Goal: Task Accomplishment & Management: Complete application form

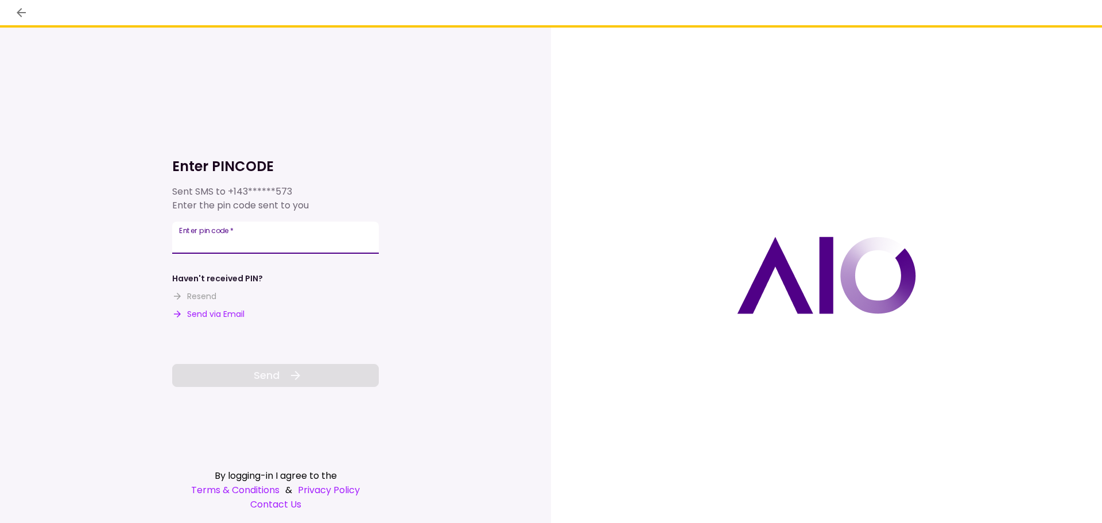
click at [282, 240] on input "Enter pin code   *" at bounding box center [275, 238] width 207 height 32
click at [230, 315] on button "Send via Email" at bounding box center [208, 314] width 72 height 12
click at [266, 245] on input "Enter pin code   *" at bounding box center [275, 238] width 207 height 32
click at [281, 232] on input "Enter pin code   *" at bounding box center [275, 238] width 207 height 32
paste input "******"
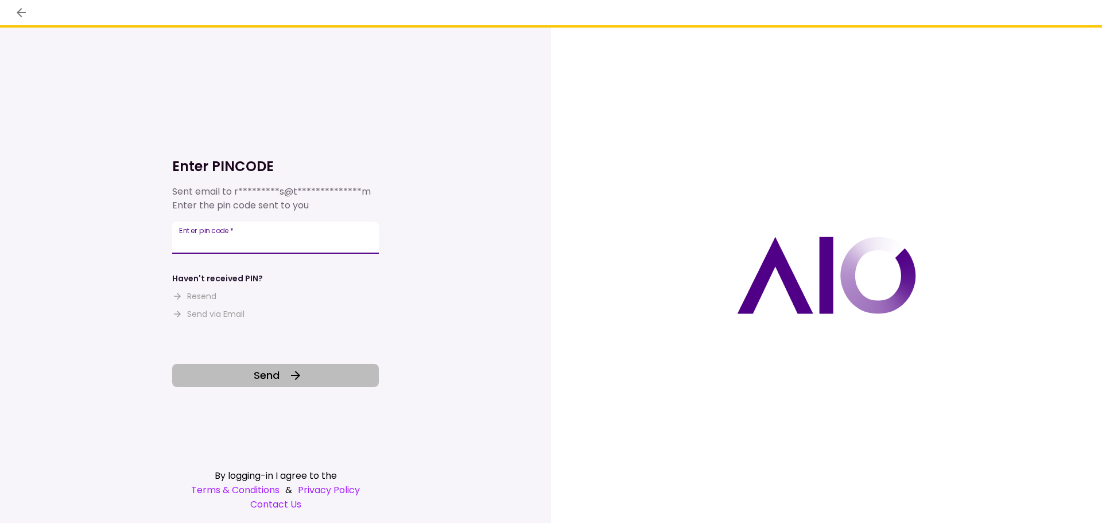
type input "******"
click at [284, 369] on button "Send" at bounding box center [275, 375] width 207 height 23
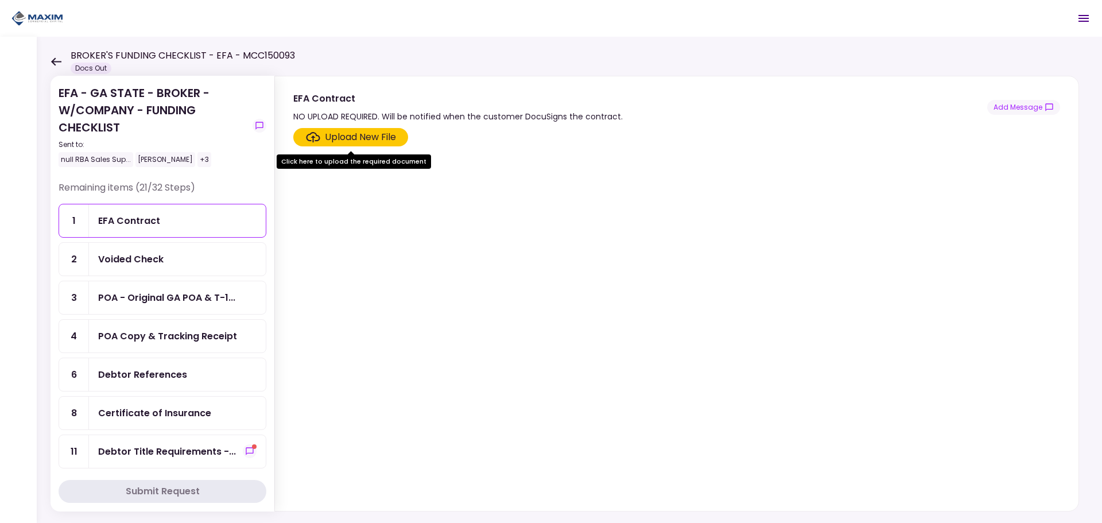
click at [180, 223] on div "EFA Contract" at bounding box center [177, 221] width 158 height 14
click at [165, 256] on div "Voided Check" at bounding box center [177, 259] width 158 height 14
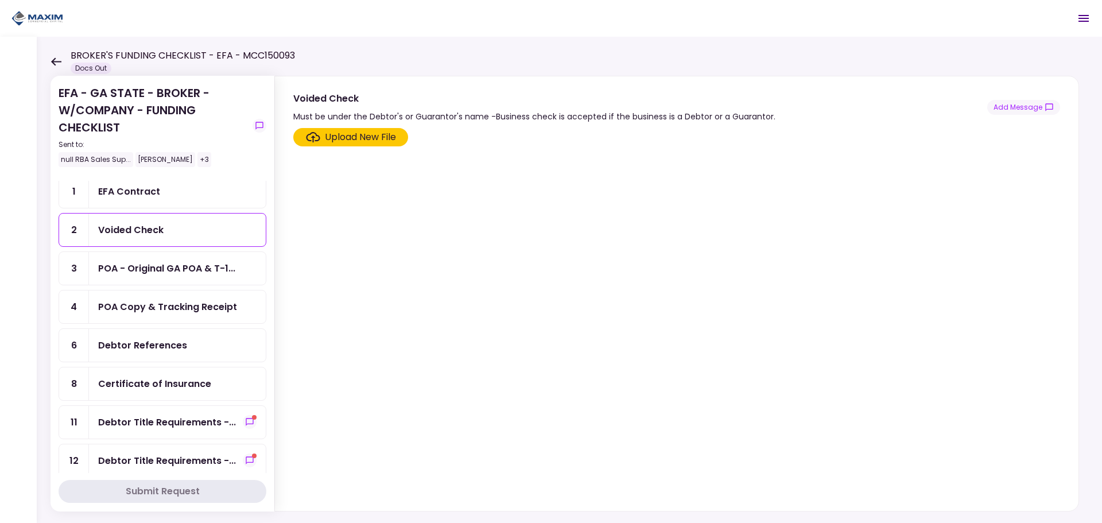
scroll to position [57, 0]
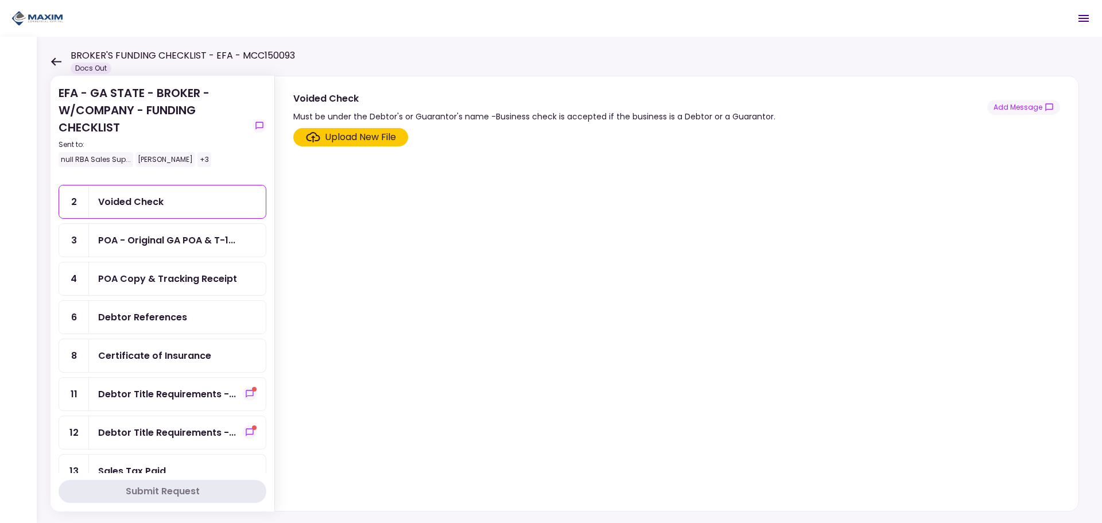
click at [184, 240] on div "POA - Original GA POA & T-1..." at bounding box center [166, 240] width 137 height 14
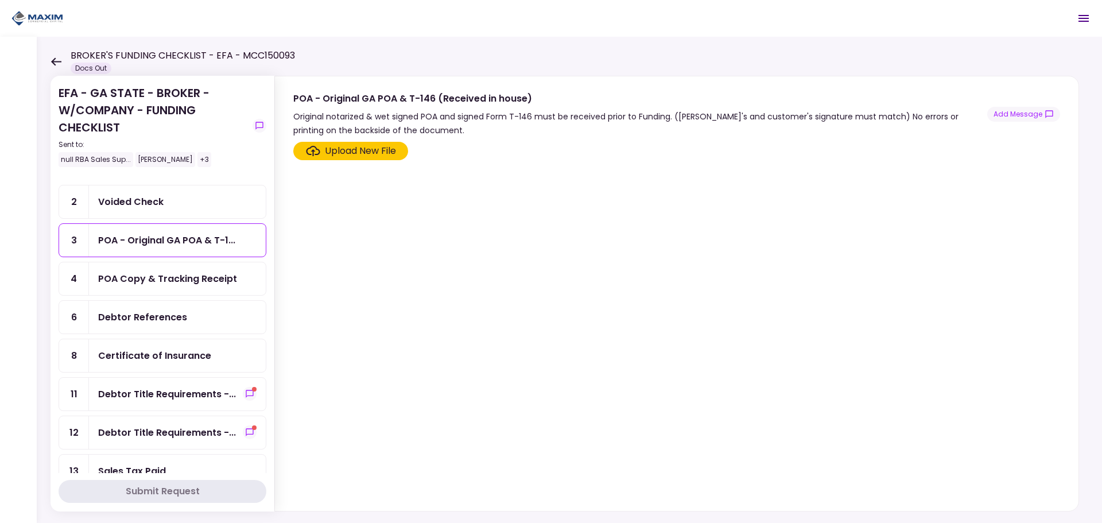
click at [180, 285] on div "POA Copy & Tracking Receipt" at bounding box center [167, 279] width 139 height 14
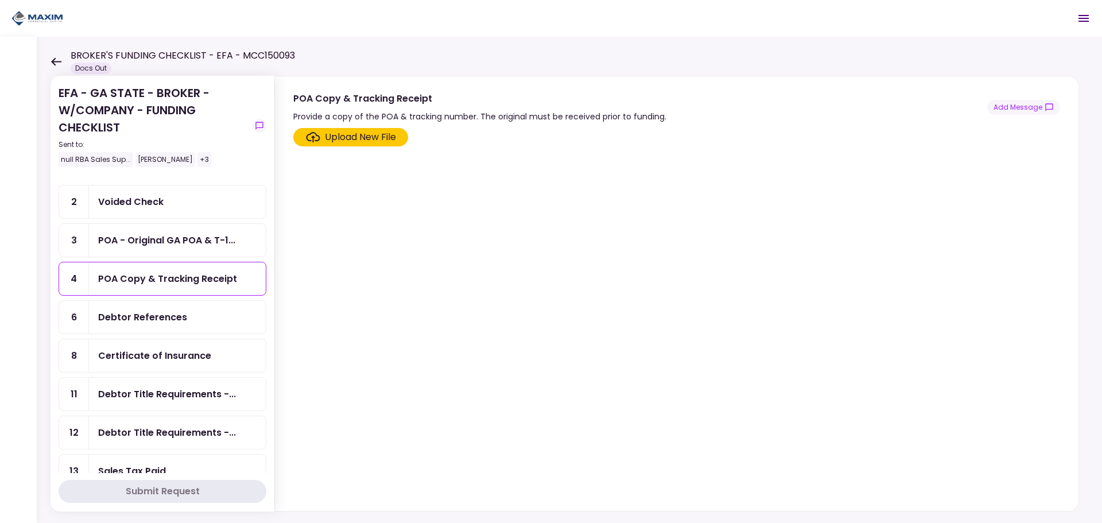
click at [187, 325] on div "Debtor References" at bounding box center [177, 317] width 177 height 33
click at [187, 358] on div "Certificate of Insurance" at bounding box center [154, 355] width 113 height 14
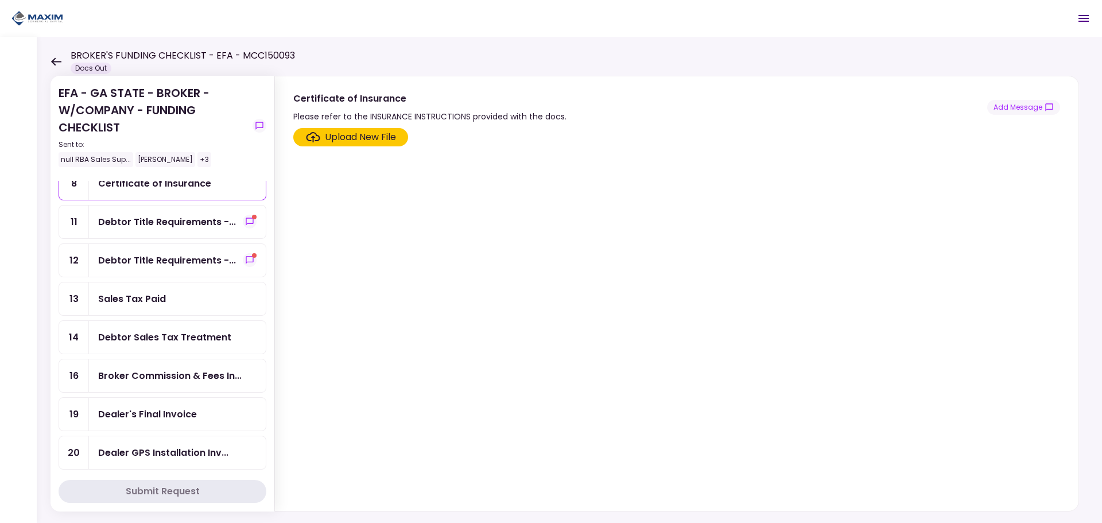
click at [195, 342] on div "Debtor Sales Tax Treatment" at bounding box center [164, 337] width 133 height 14
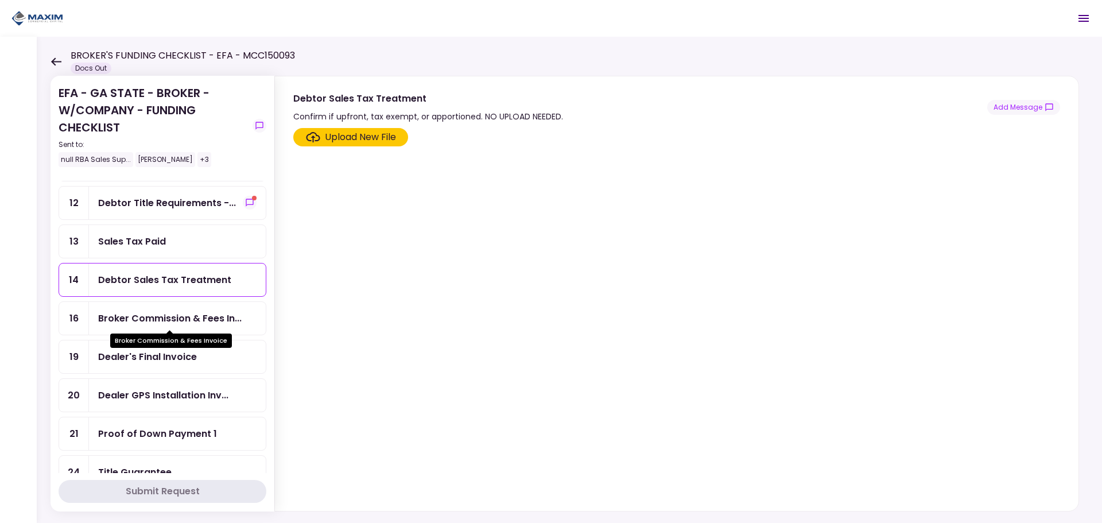
click at [203, 312] on div "Broker Commission & Fees In..." at bounding box center [170, 318] width 144 height 14
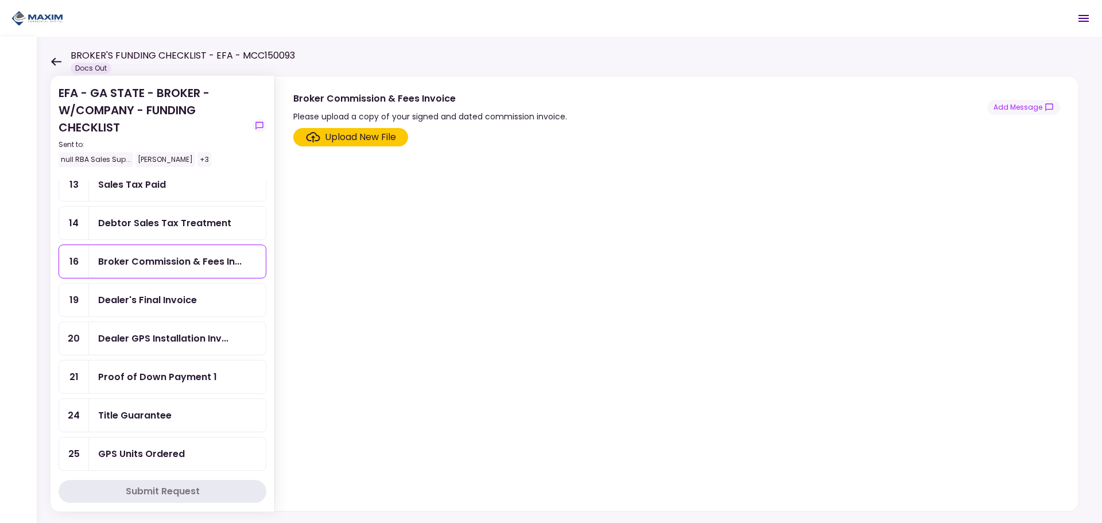
scroll to position [344, 0]
click at [208, 294] on div "Dealer's Final Invoice" at bounding box center [177, 299] width 158 height 14
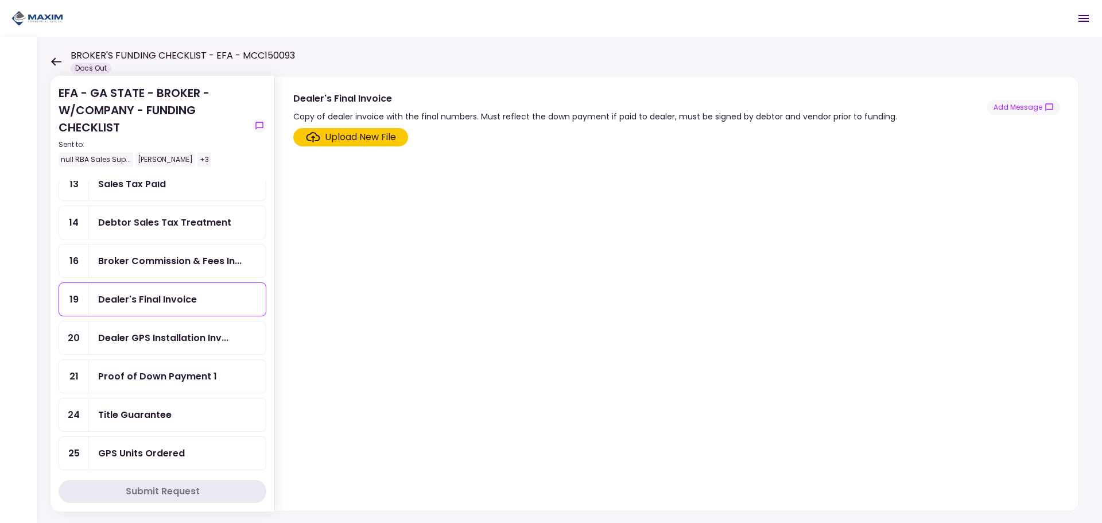
click at [201, 386] on div "Proof of Down Payment 1" at bounding box center [177, 376] width 177 height 33
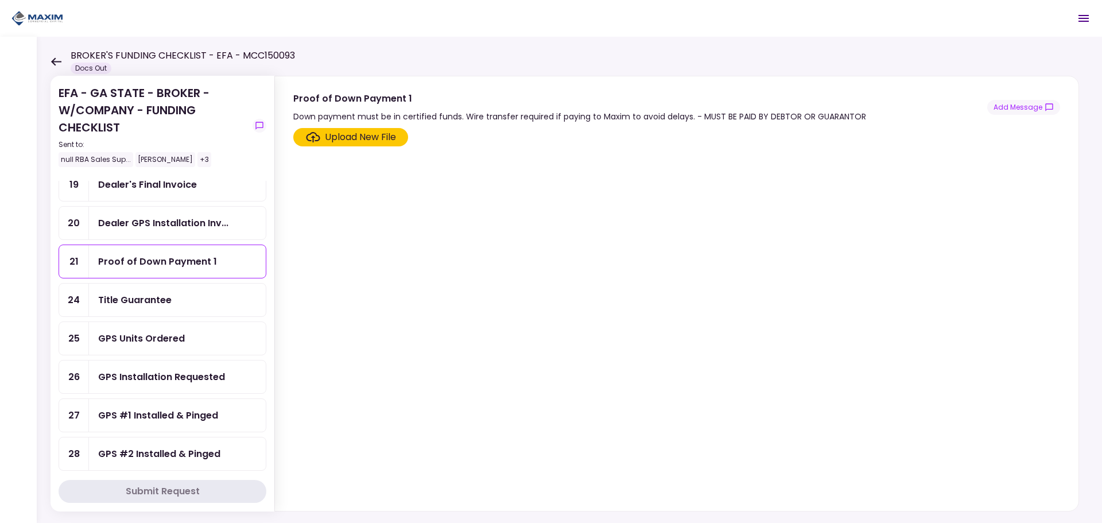
click at [210, 347] on div "GPS Units Ordered" at bounding box center [177, 338] width 177 height 33
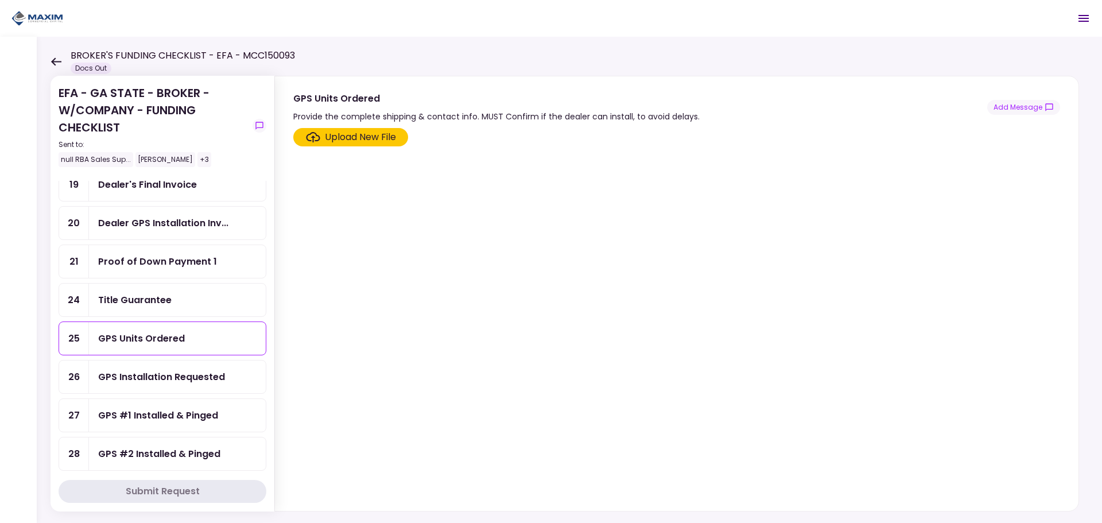
scroll to position [631, 0]
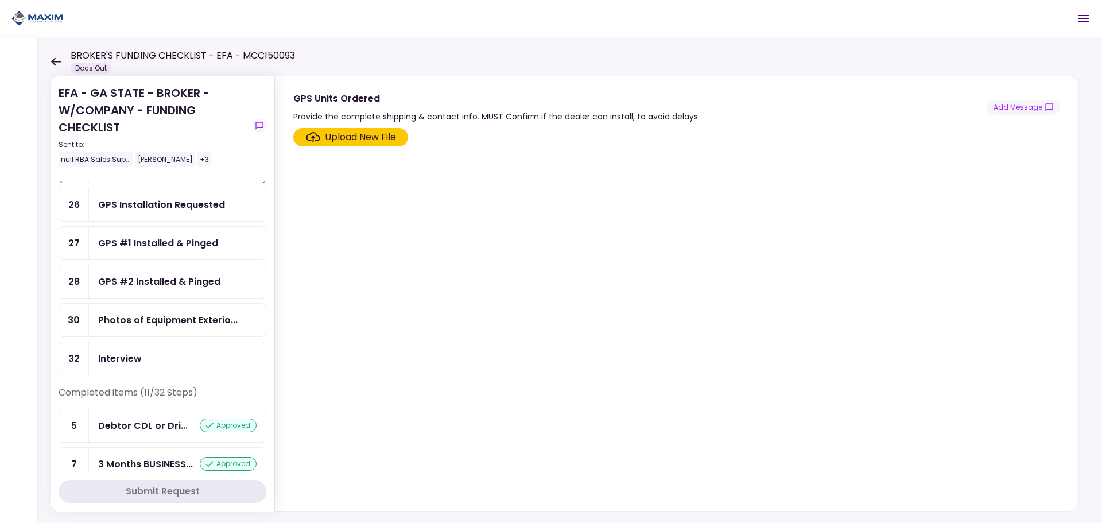
click at [199, 319] on div "Photos of Equipment Exterio..." at bounding box center [167, 320] width 139 height 14
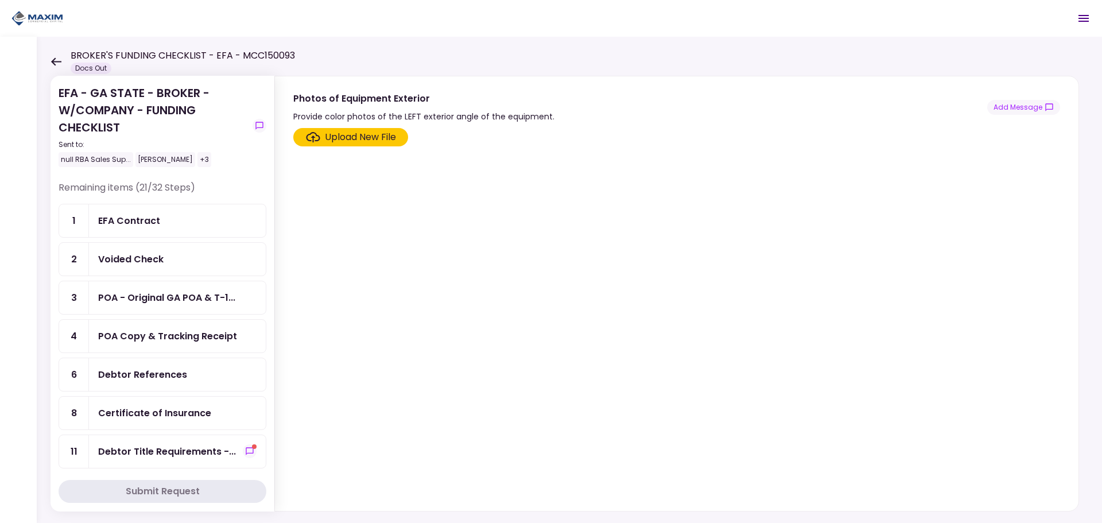
click at [174, 218] on div "EFA Contract" at bounding box center [177, 221] width 158 height 14
click at [168, 266] on div "Voided Check" at bounding box center [177, 259] width 158 height 14
click at [328, 142] on div "Upload New File" at bounding box center [360, 137] width 71 height 14
click at [0, 0] on input "Upload New File" at bounding box center [0, 0] width 0 height 0
click at [352, 131] on div "Upload New File" at bounding box center [360, 137] width 71 height 14
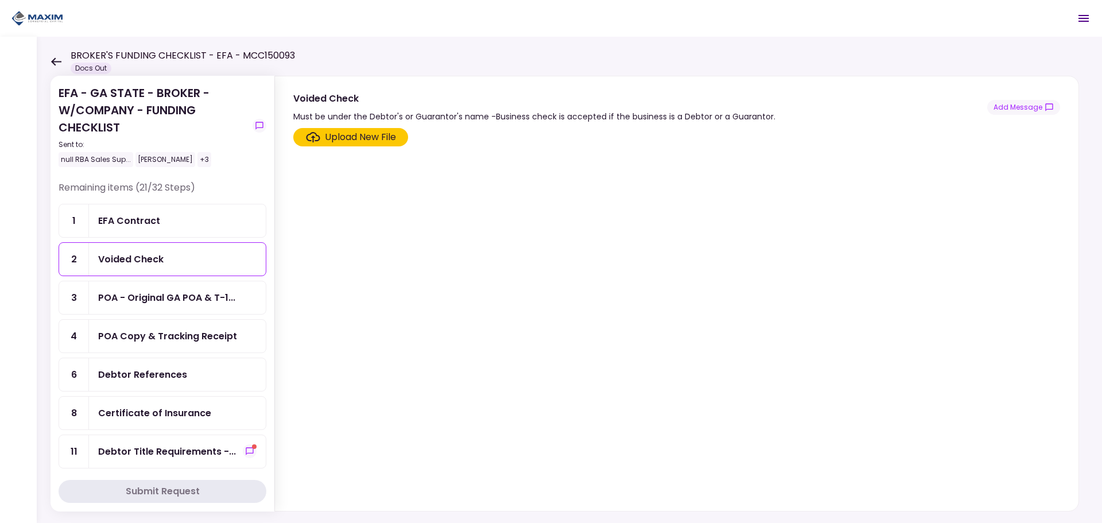
click at [0, 0] on input "Upload New File" at bounding box center [0, 0] width 0 height 0
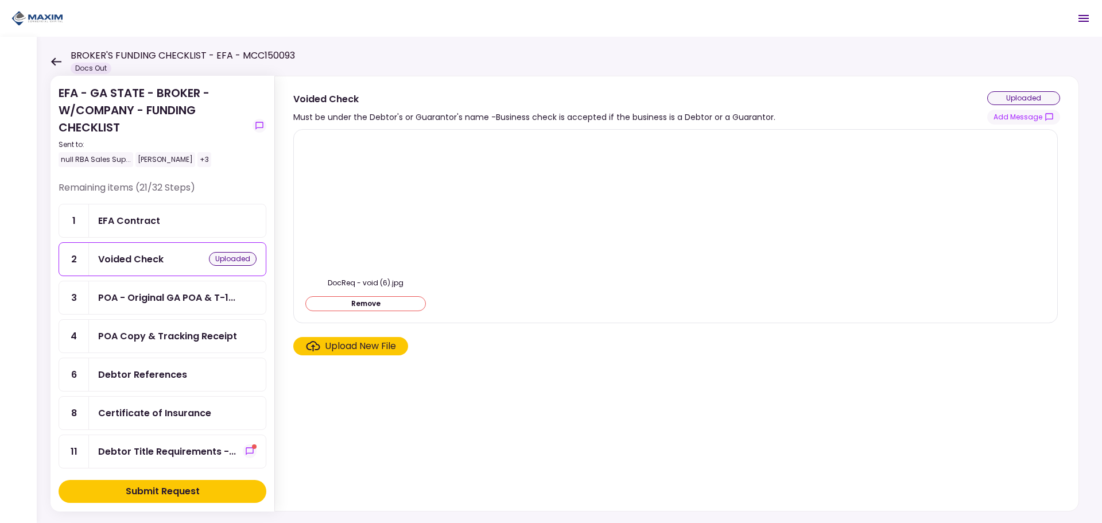
click at [177, 369] on div "Debtor References" at bounding box center [142, 374] width 89 height 14
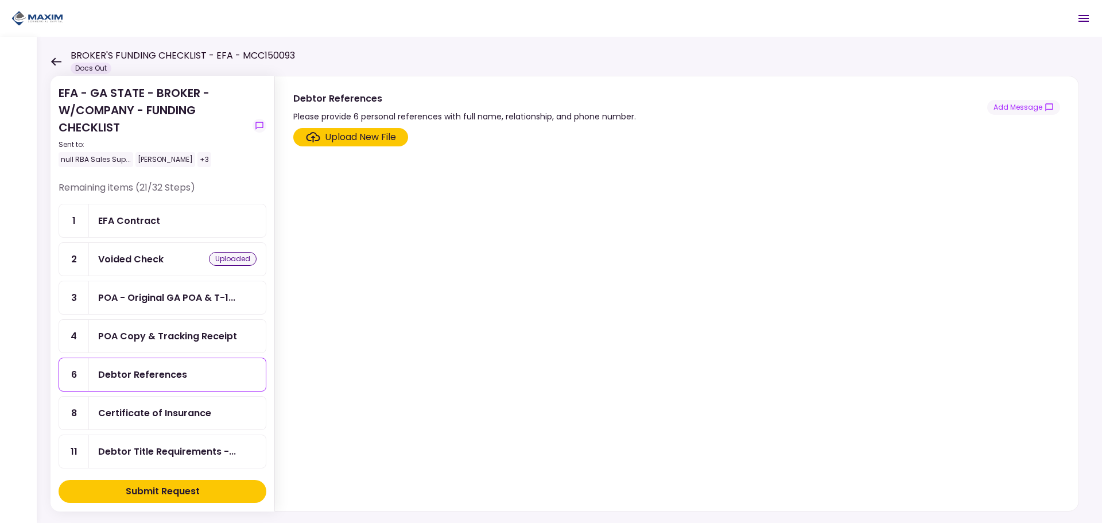
scroll to position [115, 0]
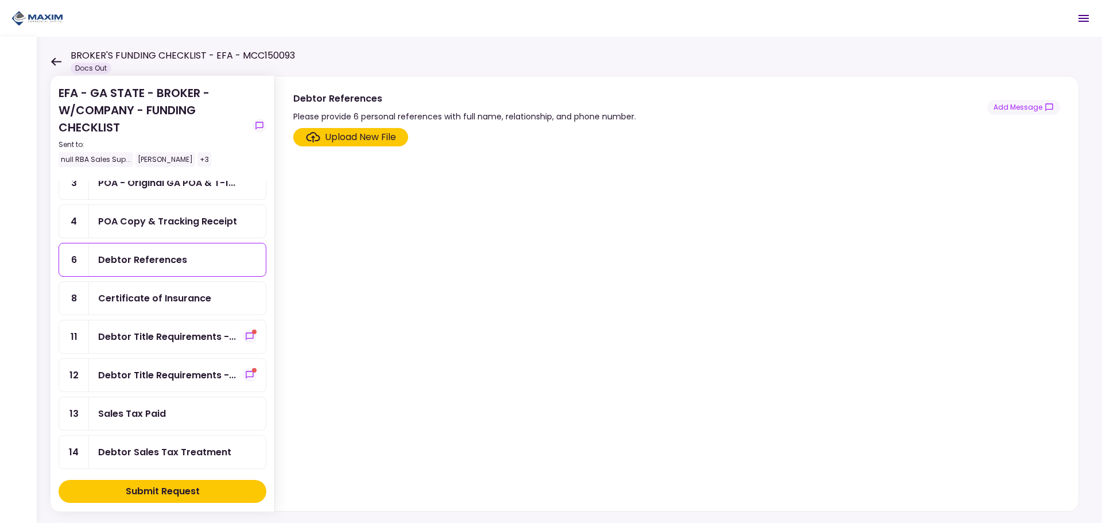
click at [160, 304] on div "Certificate of Insurance" at bounding box center [154, 298] width 113 height 14
click at [193, 355] on ul "1 EFA Contract 2 Voided Check uploaded 3 POA - Original GA POA & T-1... 4 POA C…" at bounding box center [163, 490] width 208 height 803
click at [195, 341] on div "Debtor Title Requirements -..." at bounding box center [167, 337] width 138 height 14
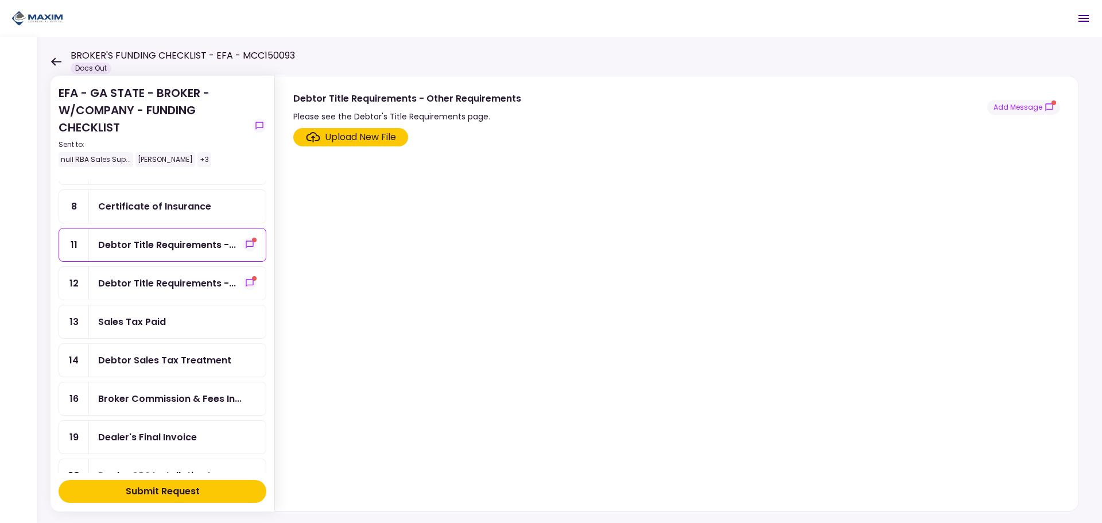
scroll to position [287, 0]
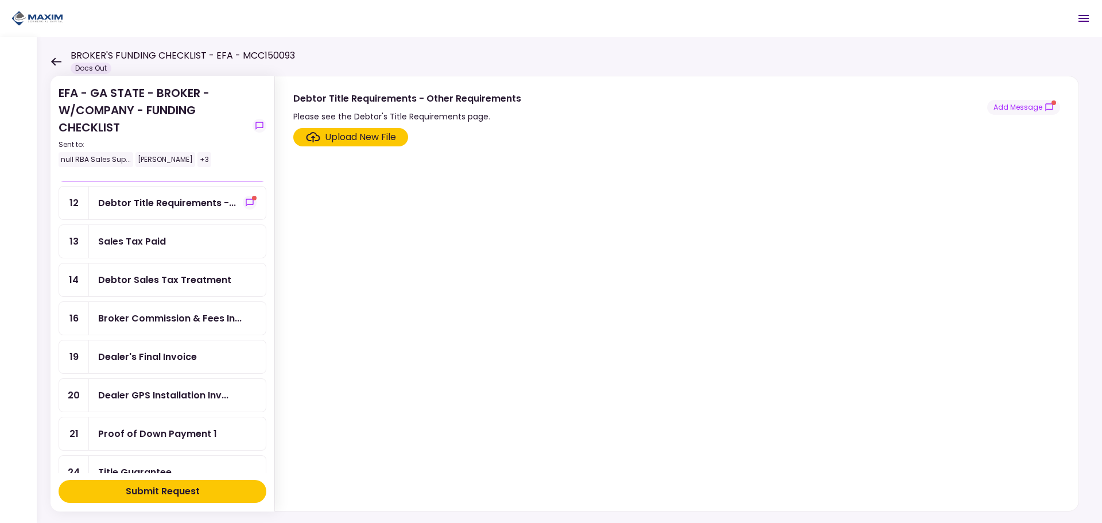
click at [193, 356] on div "Dealer's Final Invoice" at bounding box center [147, 357] width 99 height 14
click at [165, 358] on div "Dealer's Final Invoice" at bounding box center [147, 357] width 99 height 14
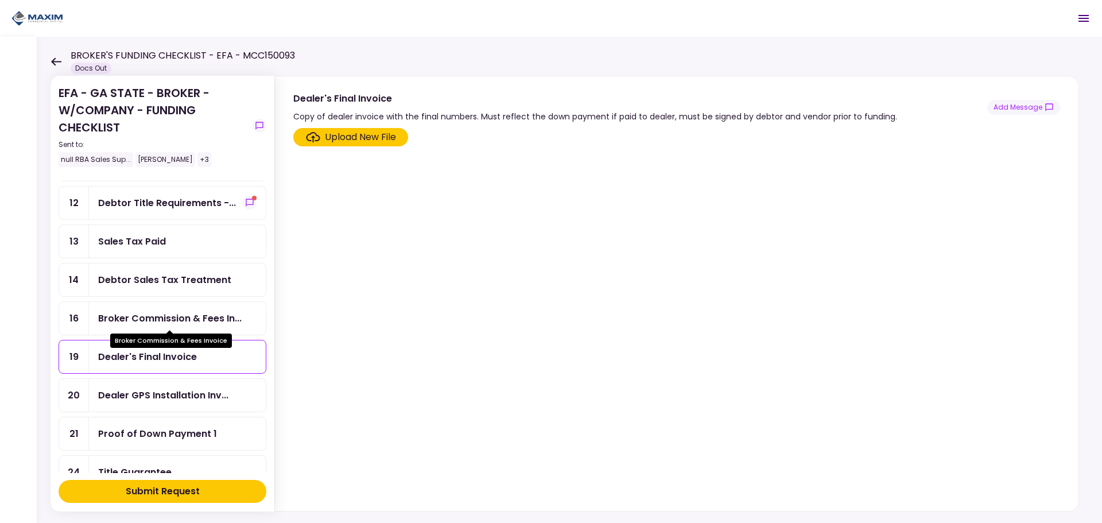
click at [184, 316] on div "Broker Commission & Fees In..." at bounding box center [170, 318] width 144 height 14
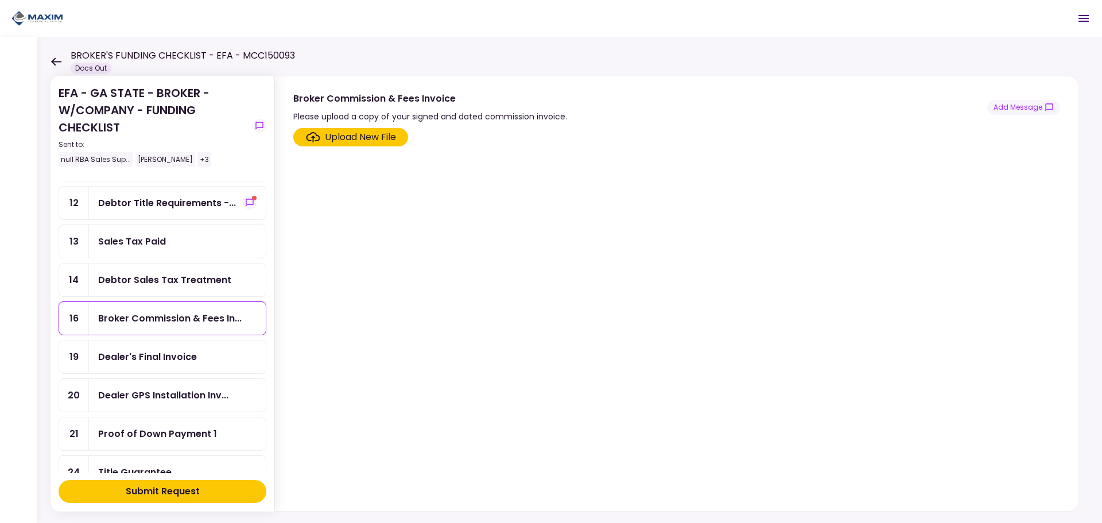
click at [366, 144] on label "Upload New File" at bounding box center [350, 137] width 115 height 18
click at [0, 0] on input "Upload New File" at bounding box center [0, 0] width 0 height 0
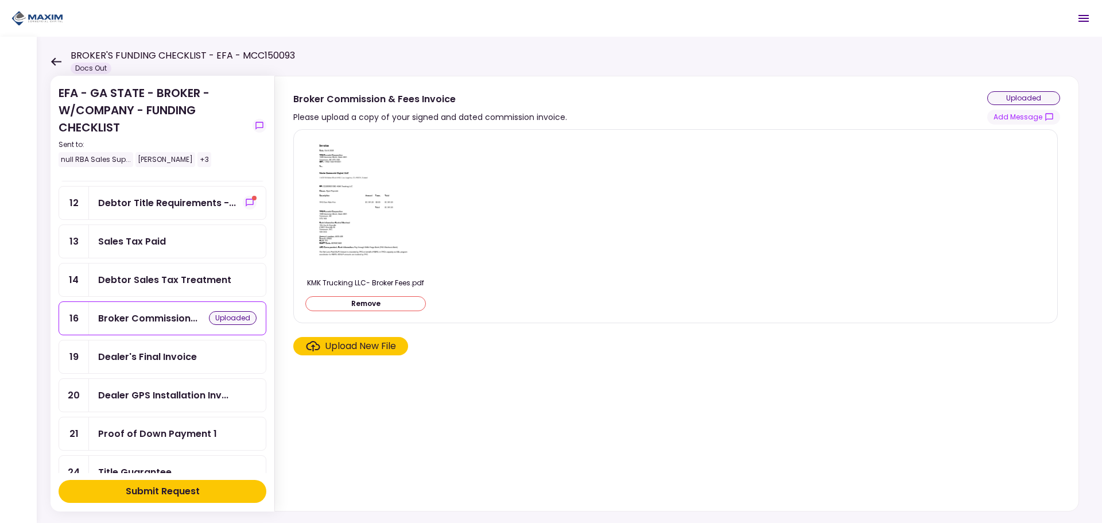
click at [374, 192] on img at bounding box center [366, 205] width 102 height 132
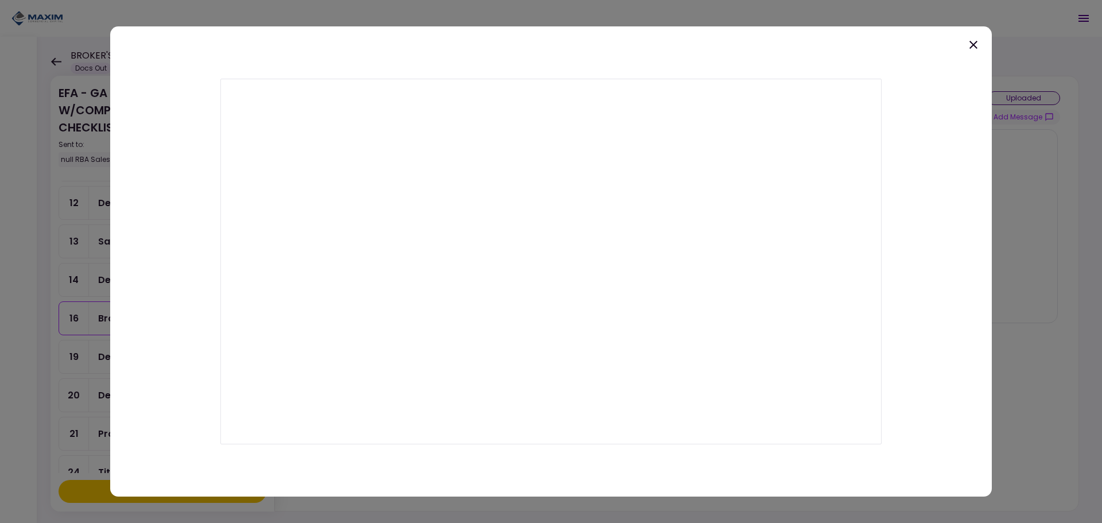
click at [974, 45] on icon at bounding box center [974, 45] width 14 height 14
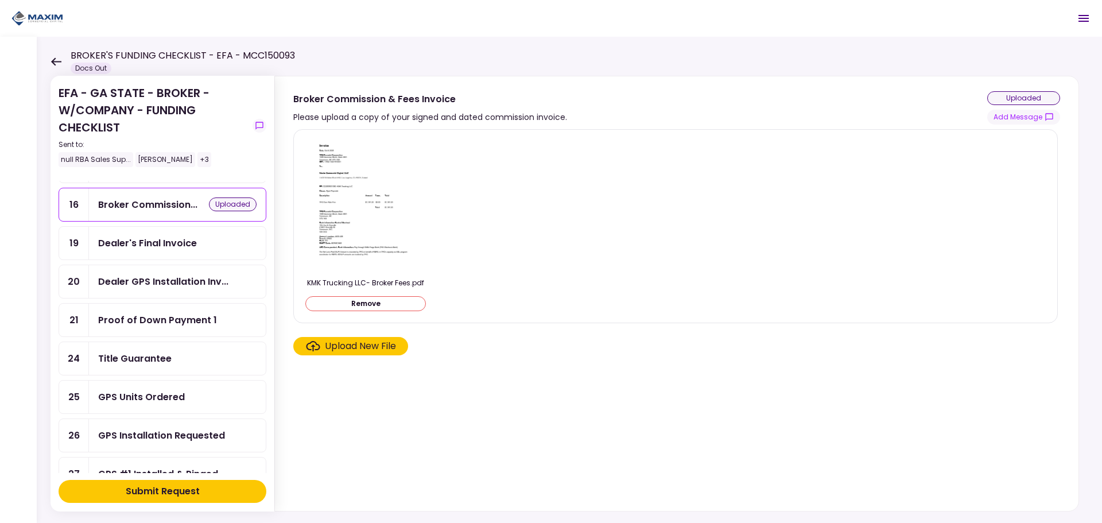
scroll to position [402, 0]
click at [196, 243] on div "Dealer's Final Invoice" at bounding box center [177, 242] width 158 height 14
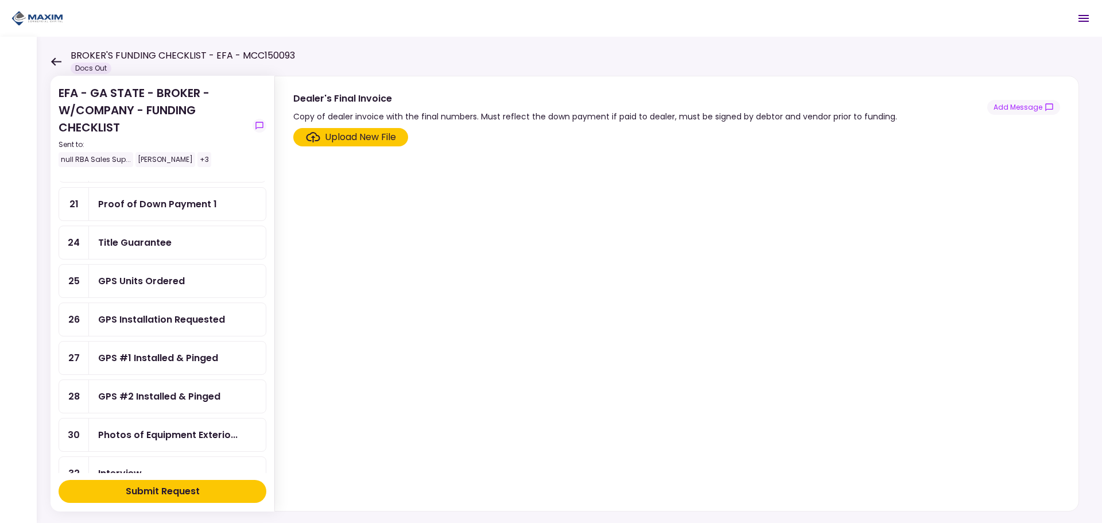
click at [193, 276] on div "GPS Units Ordered" at bounding box center [177, 281] width 158 height 14
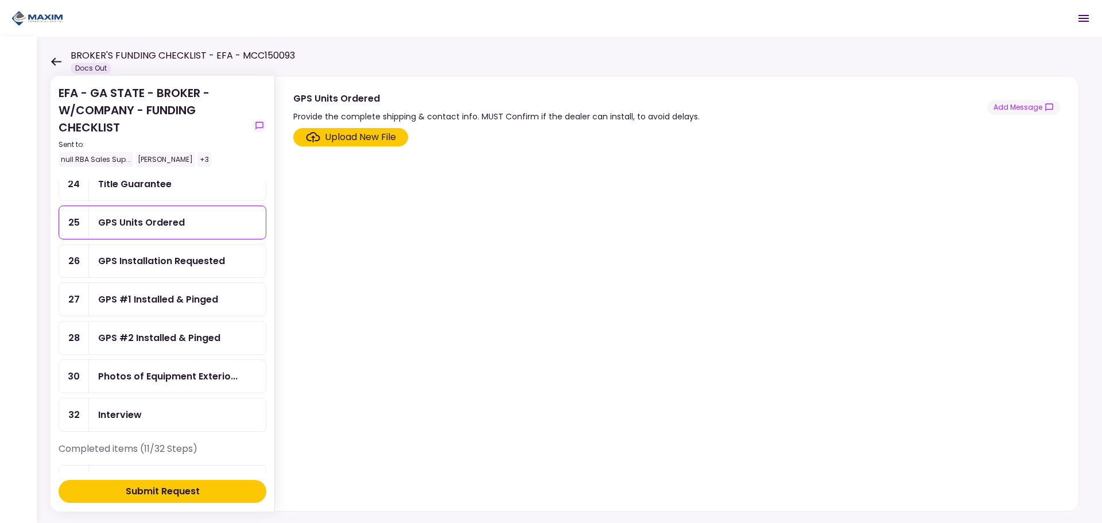
scroll to position [631, 0]
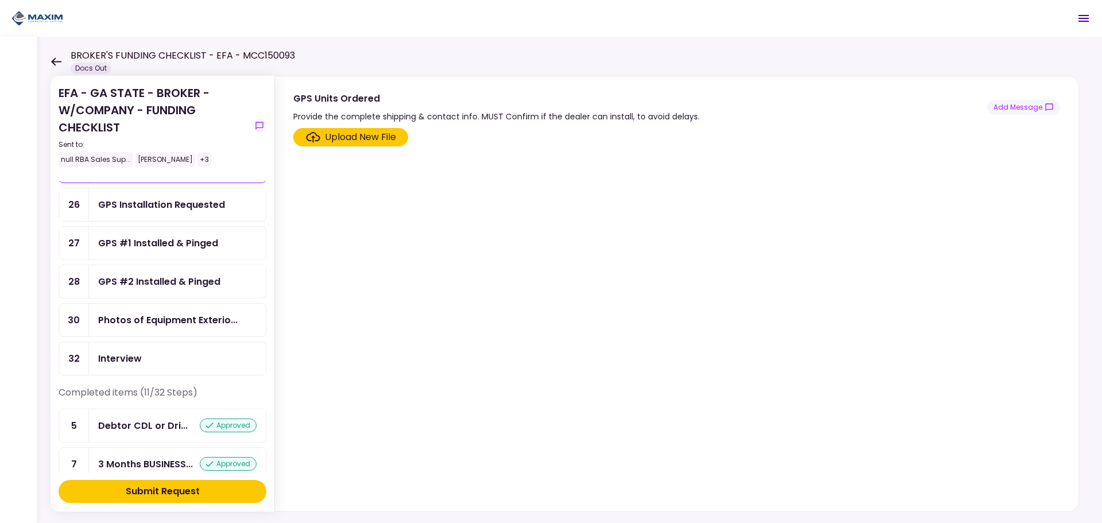
click at [196, 273] on div "GPS #2 Installed & Pinged" at bounding box center [177, 281] width 177 height 33
click at [205, 245] on div "GPS #1 Installed & Pinged" at bounding box center [158, 243] width 120 height 14
click at [214, 207] on div "GPS Installation Requested" at bounding box center [161, 204] width 127 height 14
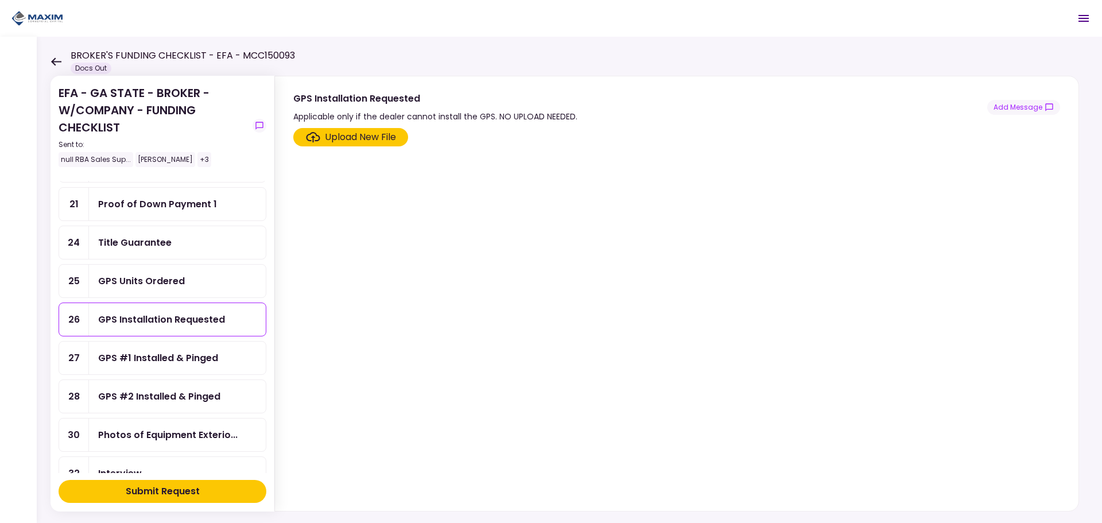
click at [170, 289] on div "GPS Units Ordered" at bounding box center [177, 281] width 177 height 33
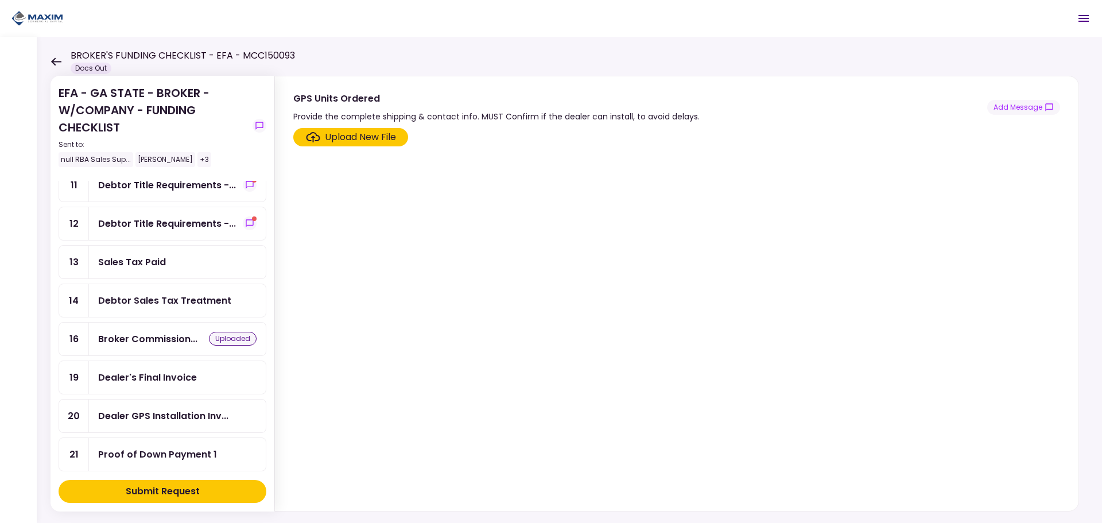
scroll to position [287, 0]
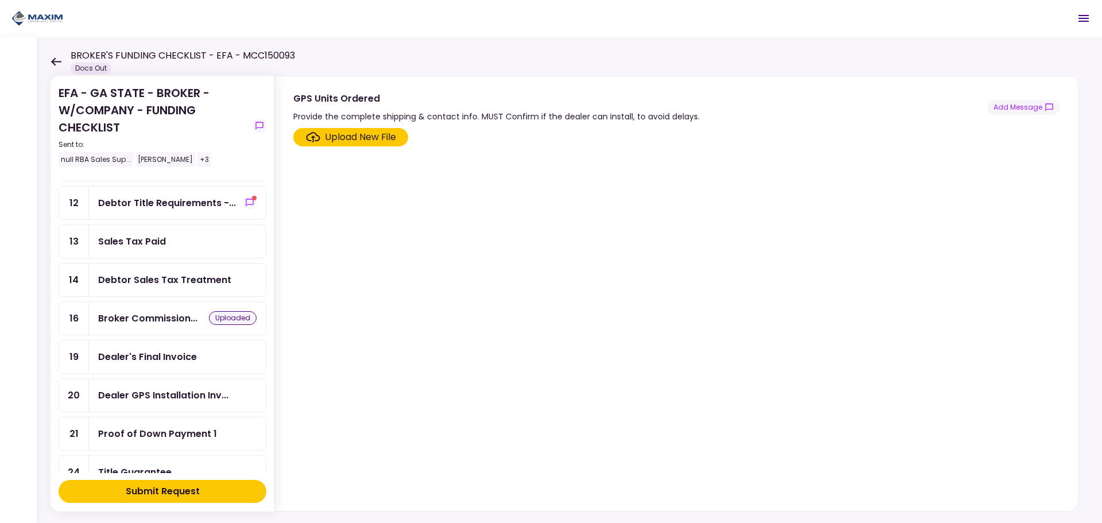
click at [182, 360] on div "Dealer's Final Invoice" at bounding box center [147, 357] width 99 height 14
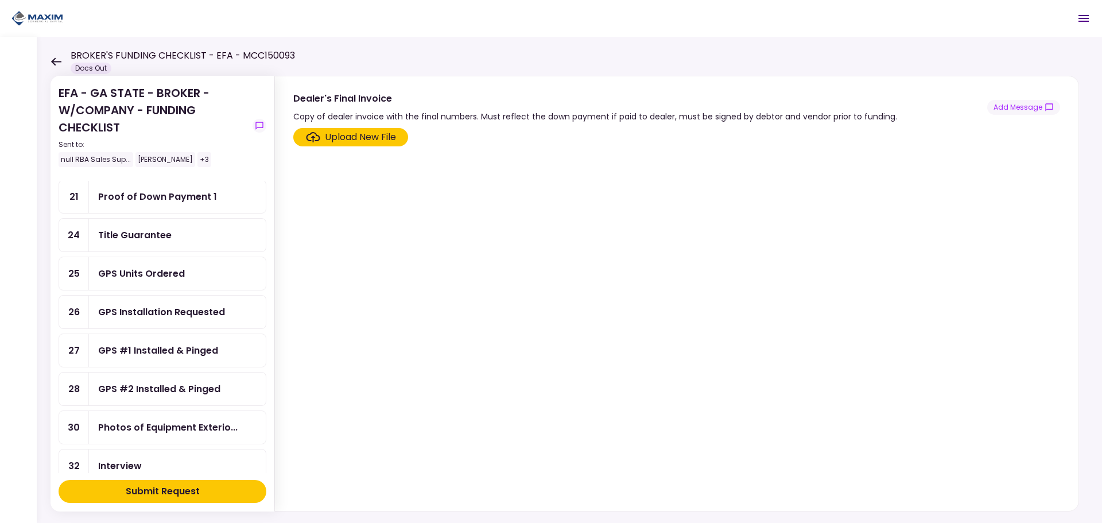
scroll to position [422, 0]
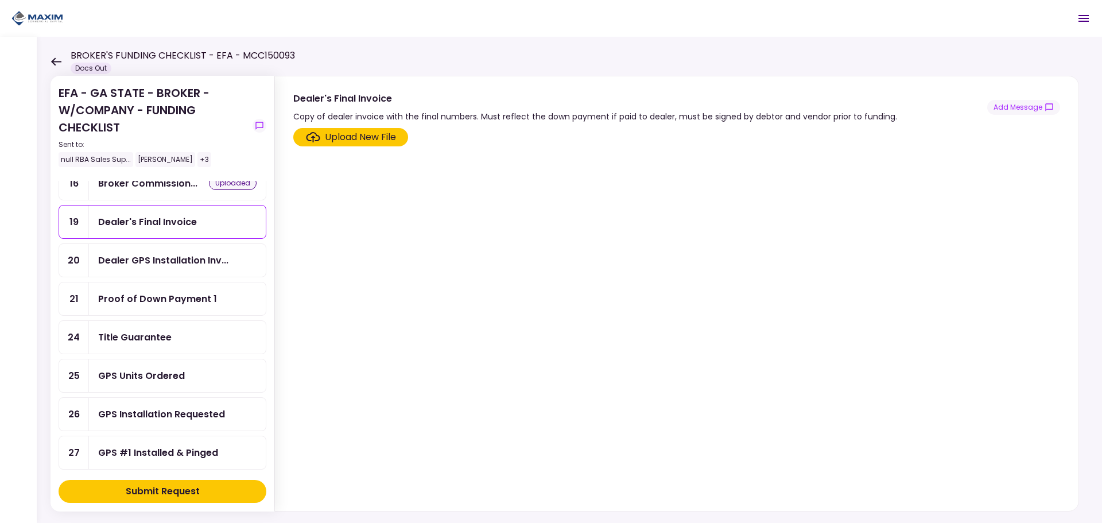
click at [186, 488] on div "Submit Request" at bounding box center [163, 492] width 74 height 14
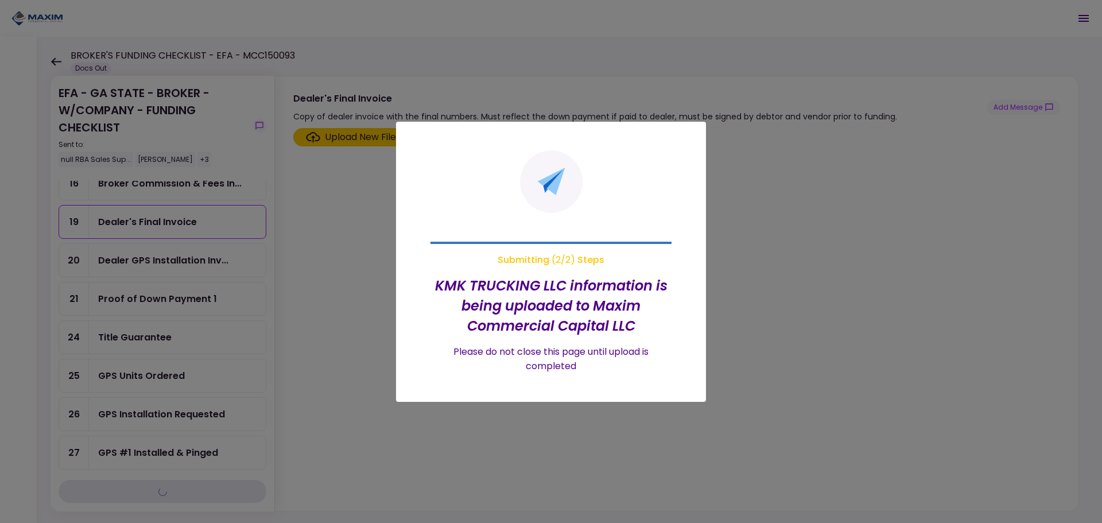
scroll to position [345, 0]
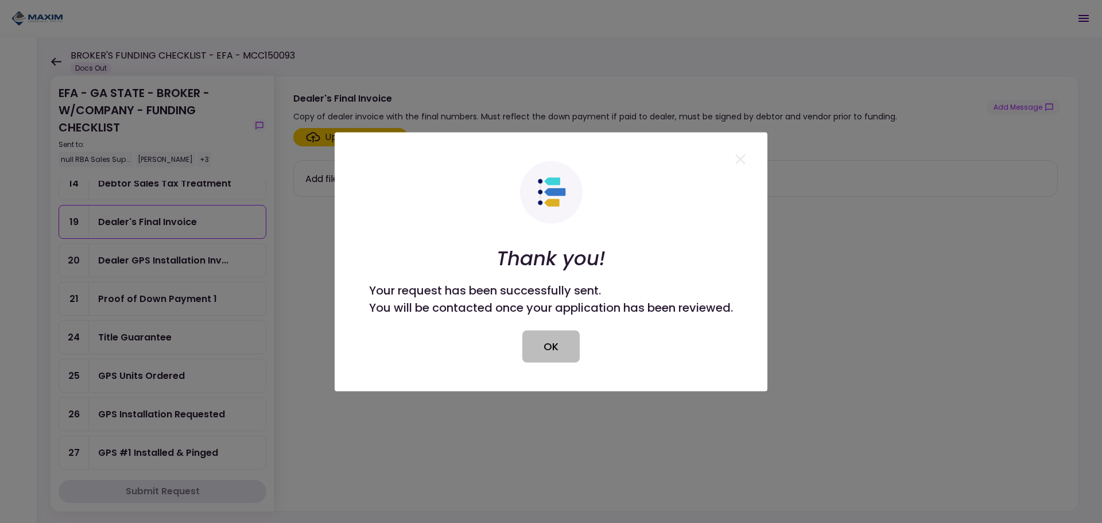
click at [551, 349] on button "OK" at bounding box center [550, 346] width 57 height 32
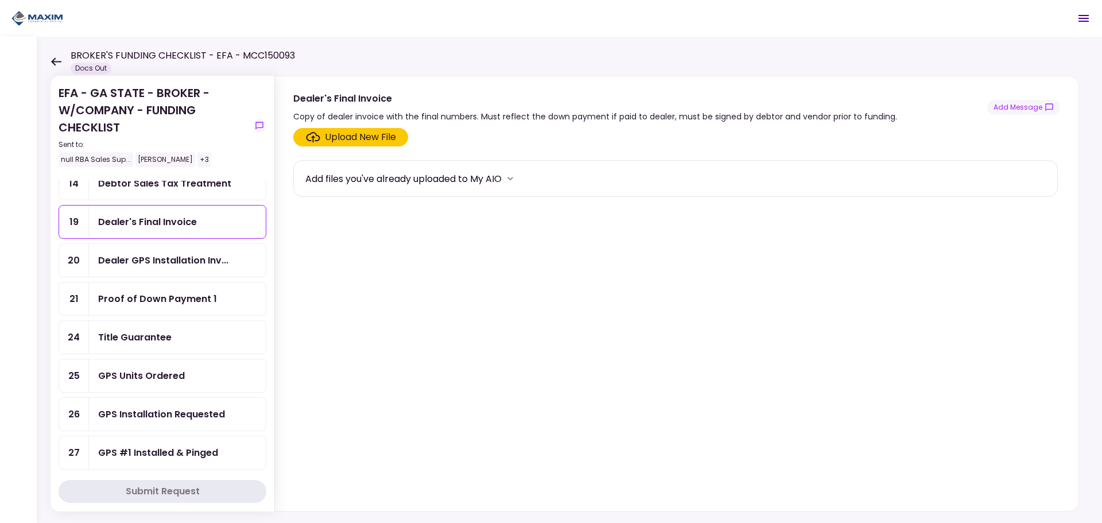
click at [188, 342] on div "Title Guarantee" at bounding box center [177, 337] width 158 height 14
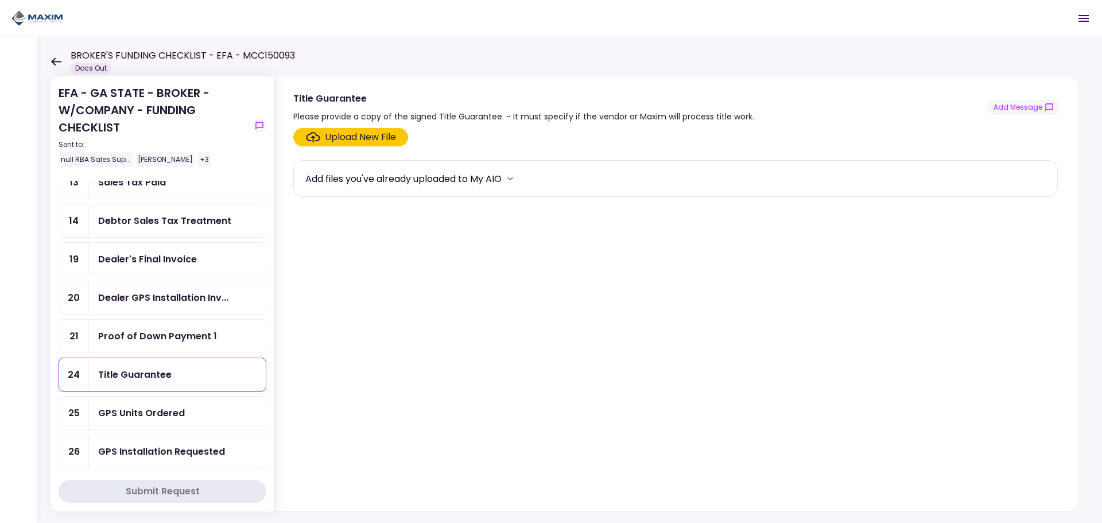
scroll to position [288, 0]
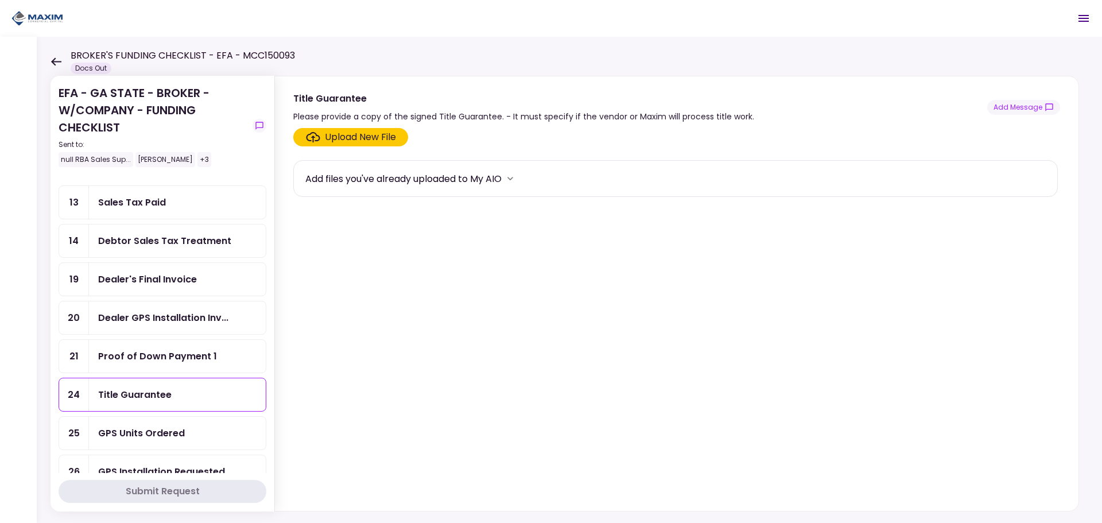
click at [183, 277] on div "Dealer's Final Invoice" at bounding box center [147, 279] width 99 height 14
click at [179, 313] on div "Dealer GPS Installation Inv..." at bounding box center [163, 318] width 130 height 14
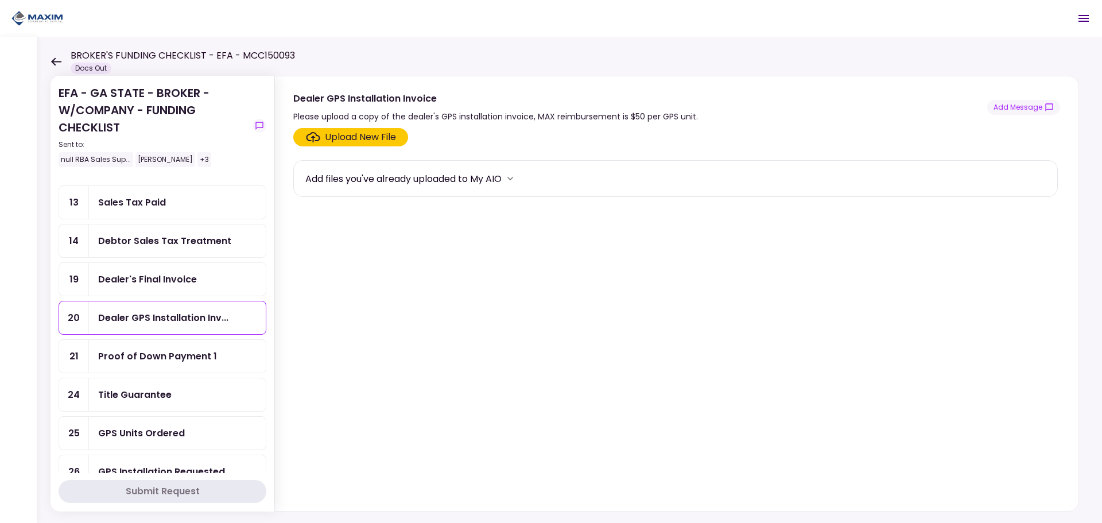
scroll to position [115, 0]
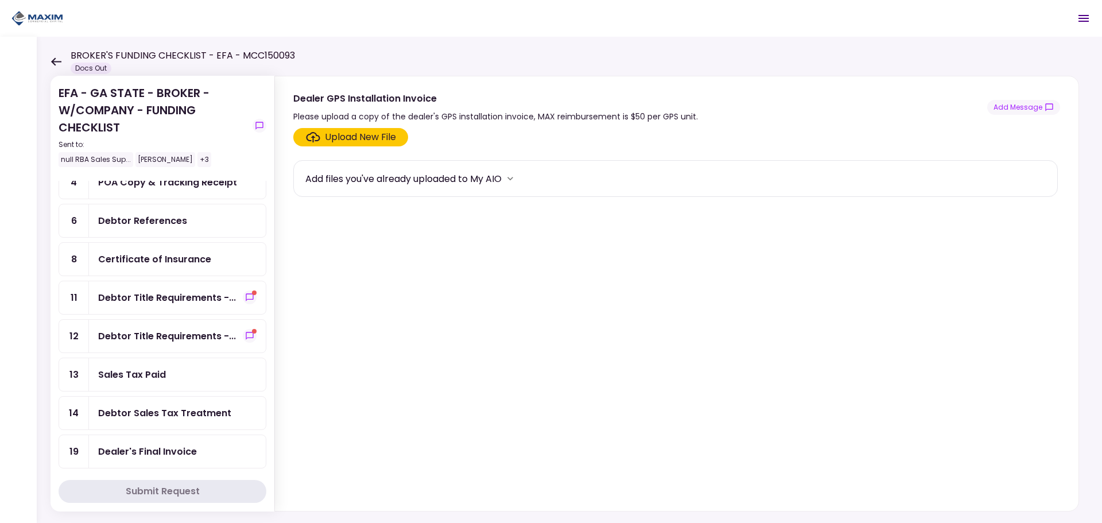
click at [212, 231] on div "Debtor References" at bounding box center [177, 220] width 177 height 33
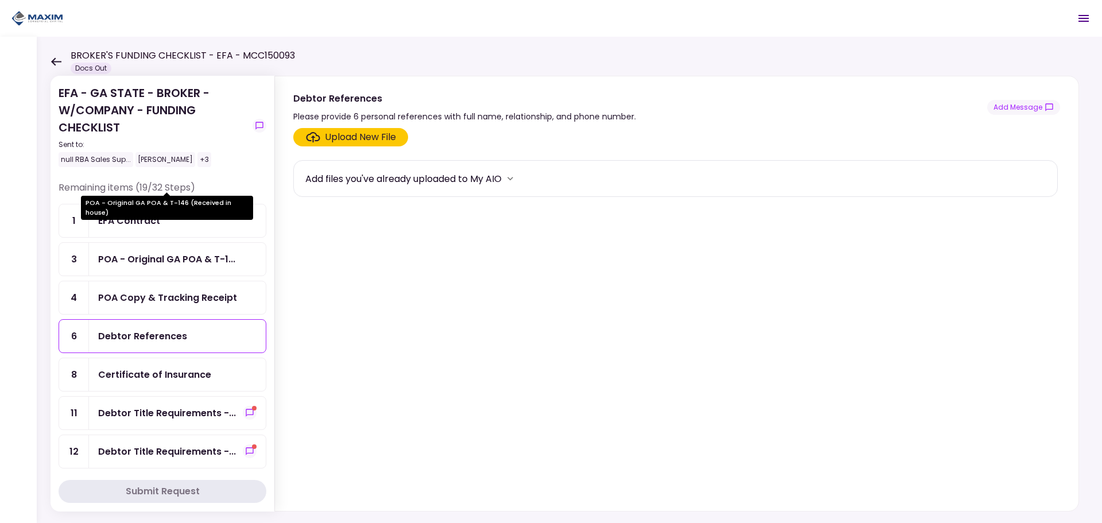
scroll to position [287, 0]
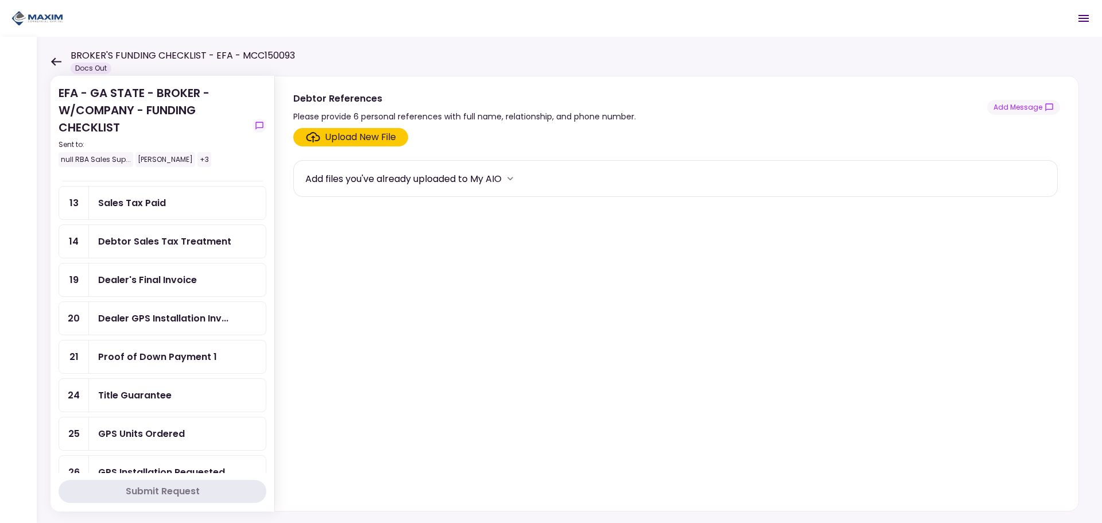
click at [211, 204] on div "Sales Tax Paid" at bounding box center [177, 203] width 158 height 14
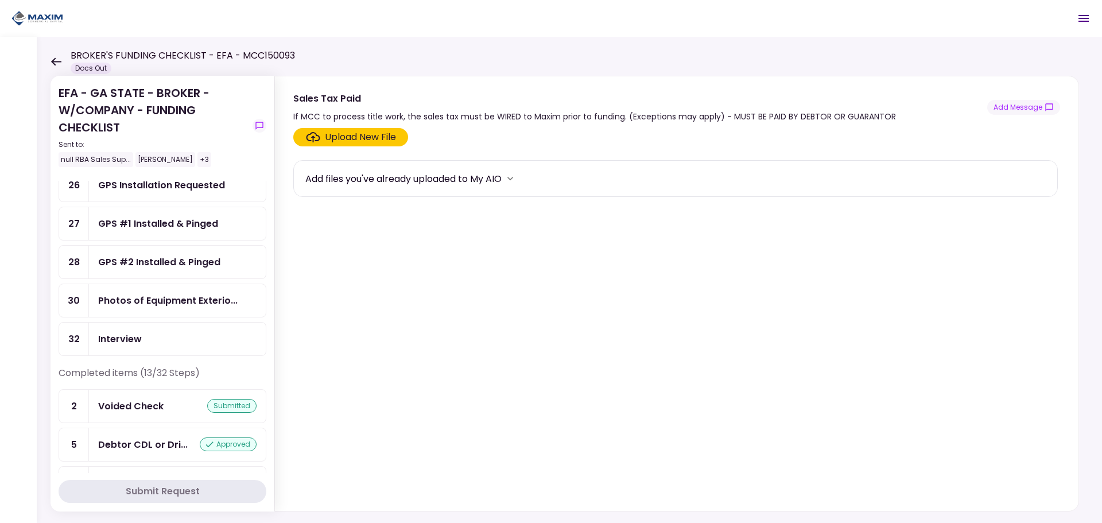
scroll to position [287, 0]
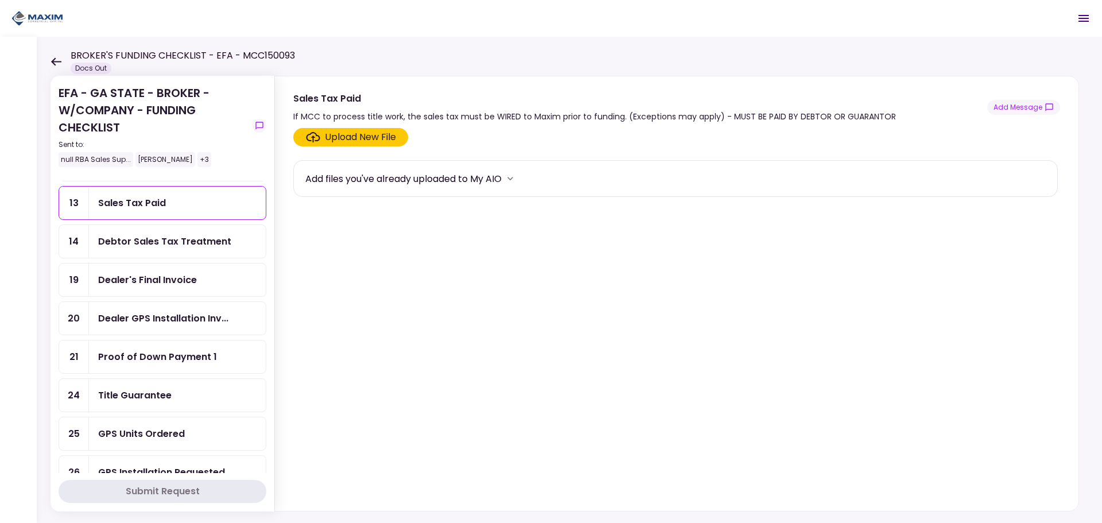
click at [195, 388] on div "Title Guarantee" at bounding box center [177, 395] width 158 height 14
